Goal: Communication & Community: Answer question/provide support

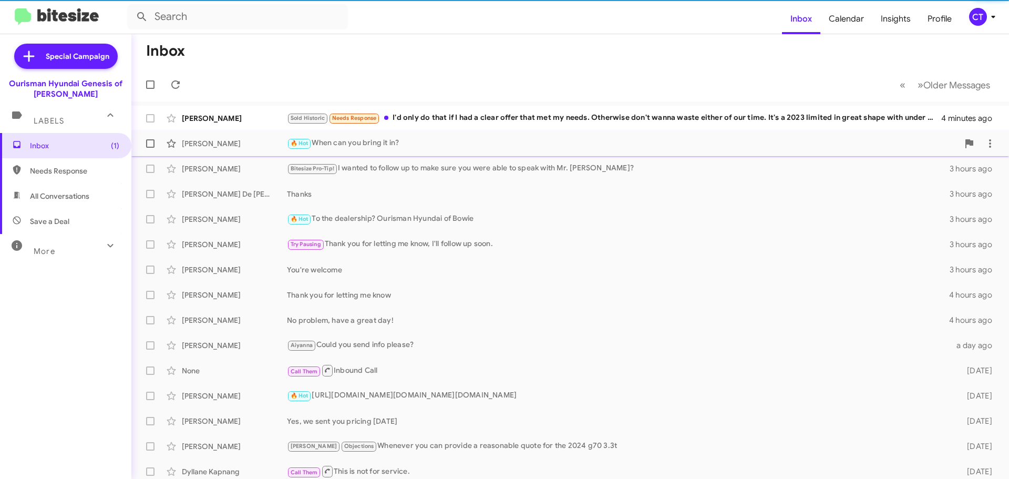
drag, startPoint x: 496, startPoint y: 103, endPoint x: 474, endPoint y: 135, distance: 38.5
click at [496, 103] on mat-action-list "[PERSON_NAME] Sold Historic Needs Response I'd only do that if I had a clear of…" at bounding box center [569, 355] width 877 height 509
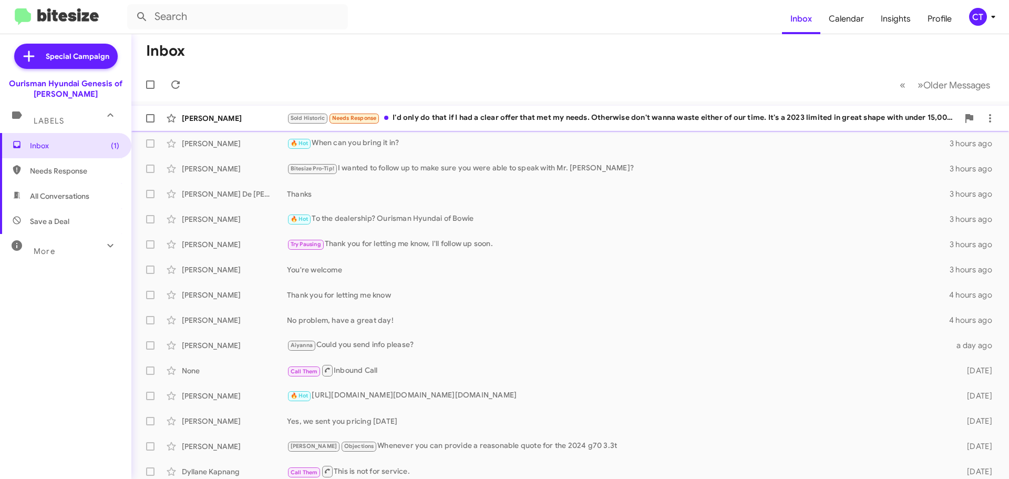
click at [474, 121] on div "Sold Historic Needs Response I'd only do that if I had a clear offer that met m…" at bounding box center [622, 118] width 671 height 12
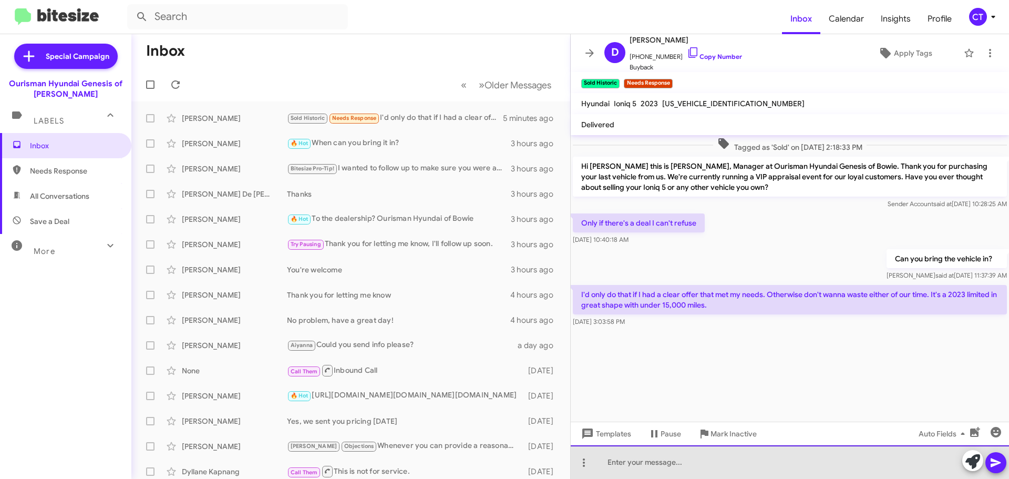
click at [664, 465] on div at bounding box center [790, 462] width 438 height 34
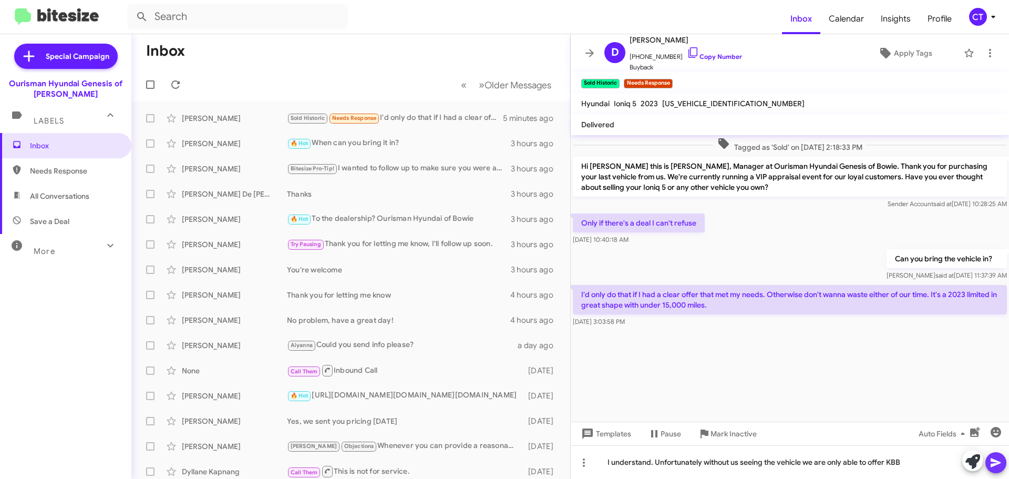
click at [988, 464] on button at bounding box center [995, 462] width 21 height 21
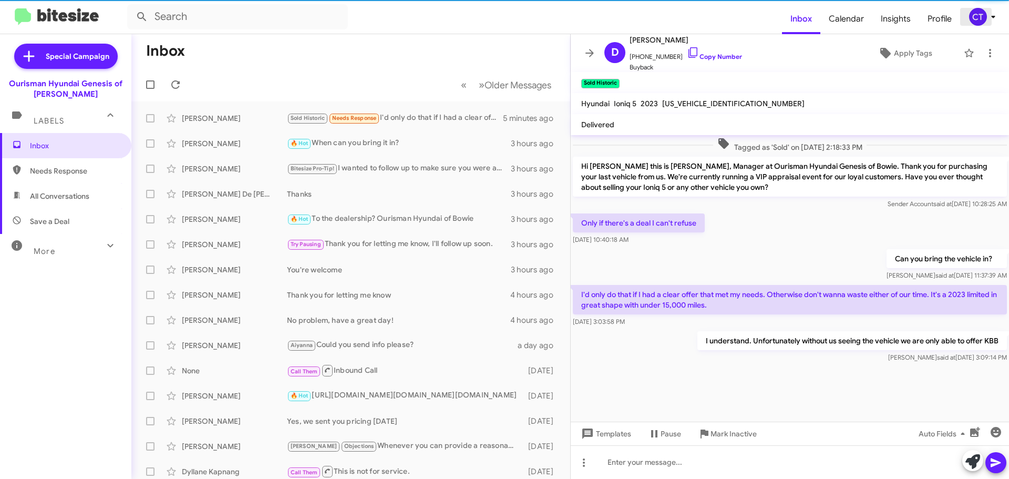
click at [986, 21] on span "CT" at bounding box center [984, 17] width 32 height 18
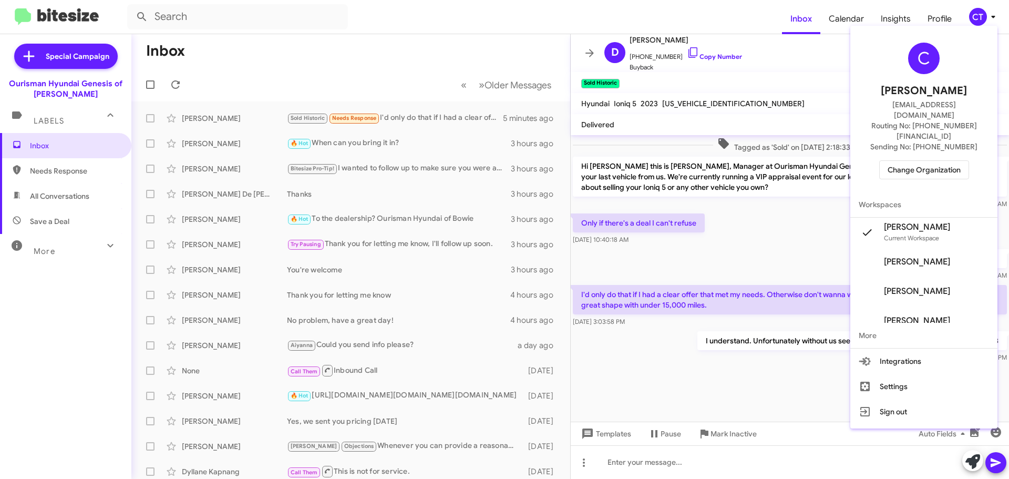
click at [806, 59] on div at bounding box center [504, 239] width 1009 height 479
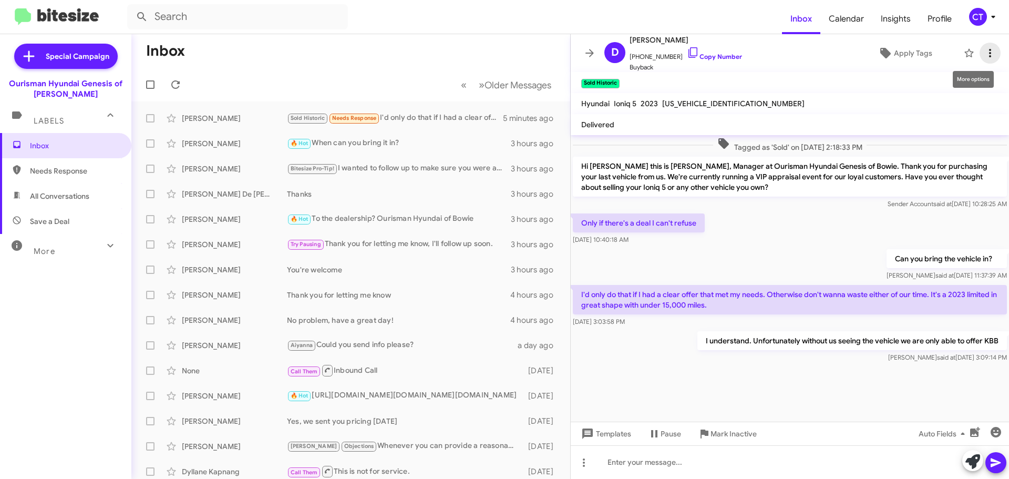
click at [984, 55] on icon at bounding box center [990, 53] width 13 height 13
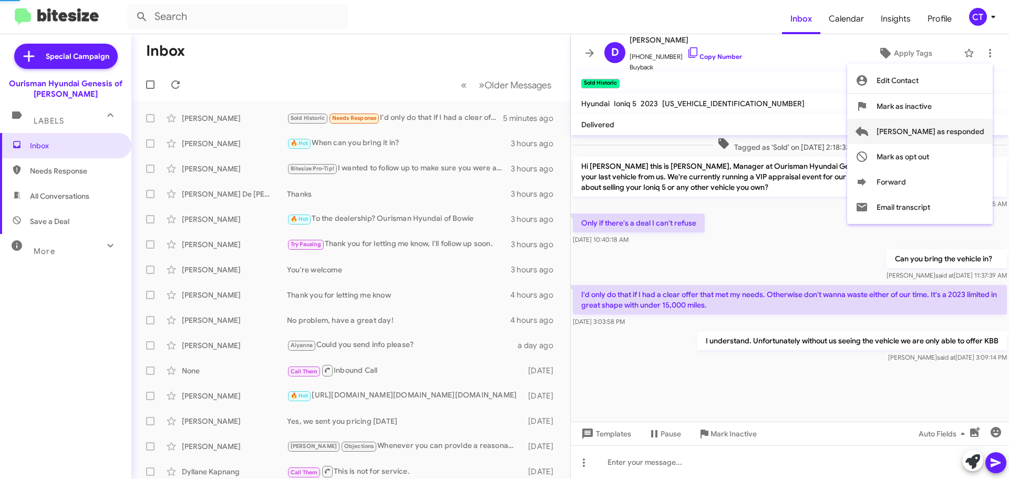
drag, startPoint x: 946, startPoint y: 133, endPoint x: 954, endPoint y: 107, distance: 26.8
click at [946, 133] on span "[PERSON_NAME] as responded" at bounding box center [930, 131] width 108 height 25
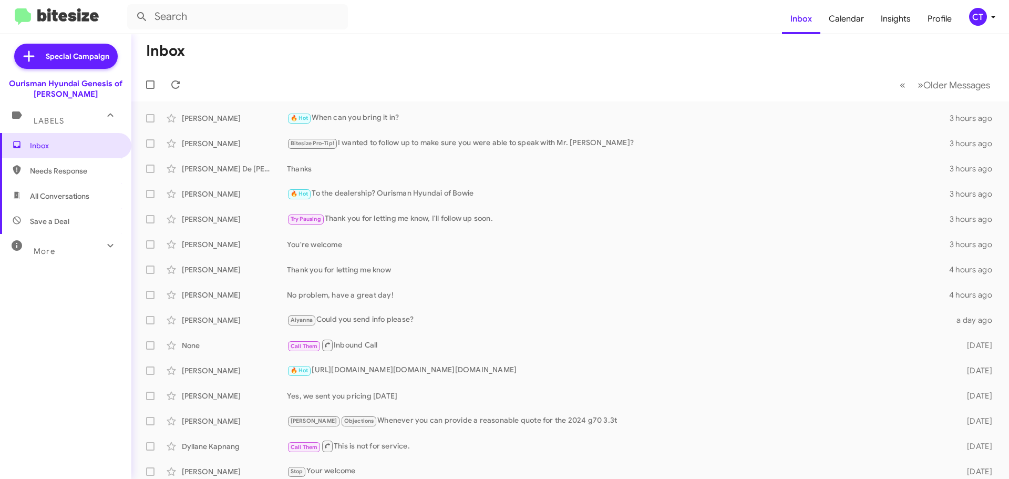
click at [989, 18] on icon at bounding box center [993, 17] width 13 height 13
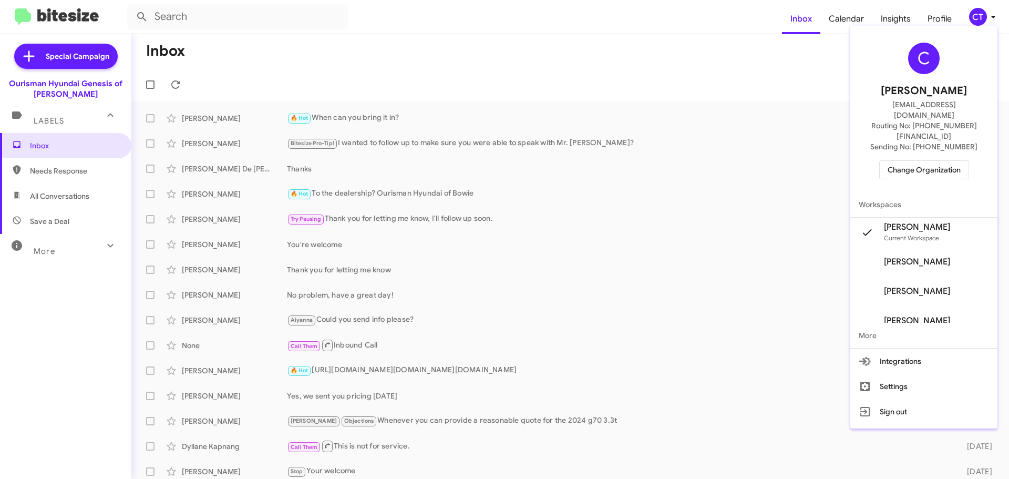
click at [919, 161] on span "Change Organization" at bounding box center [923, 170] width 73 height 18
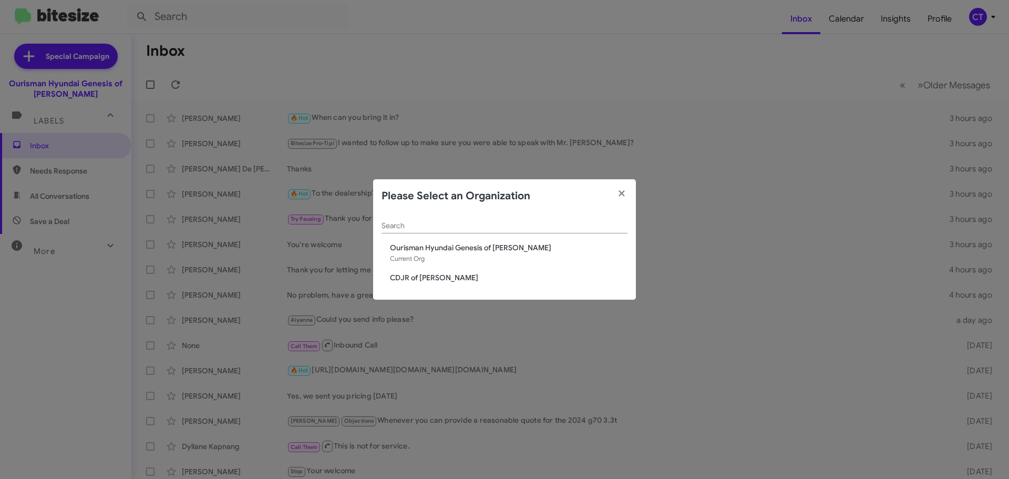
click at [418, 275] on span "CDJR of [PERSON_NAME]" at bounding box center [508, 277] width 237 height 11
